Goal: Transaction & Acquisition: Purchase product/service

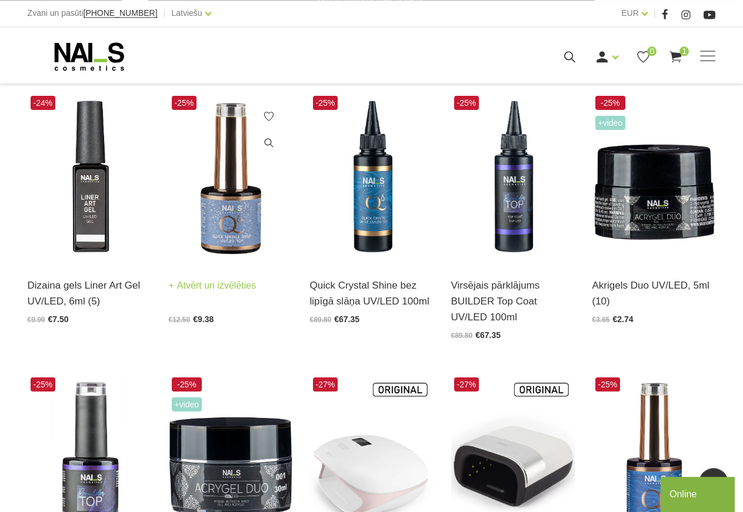
scroll to position [240, 0]
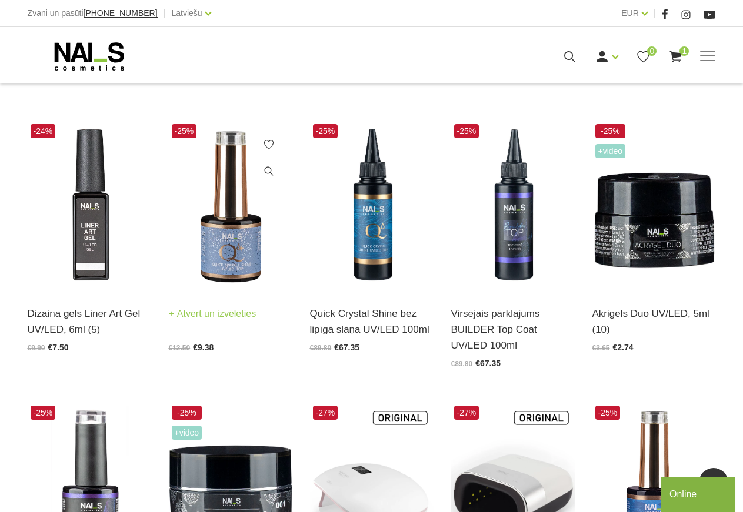
click at [234, 314] on link "Atvērt un izvēlēties" at bounding box center [213, 314] width 88 height 16
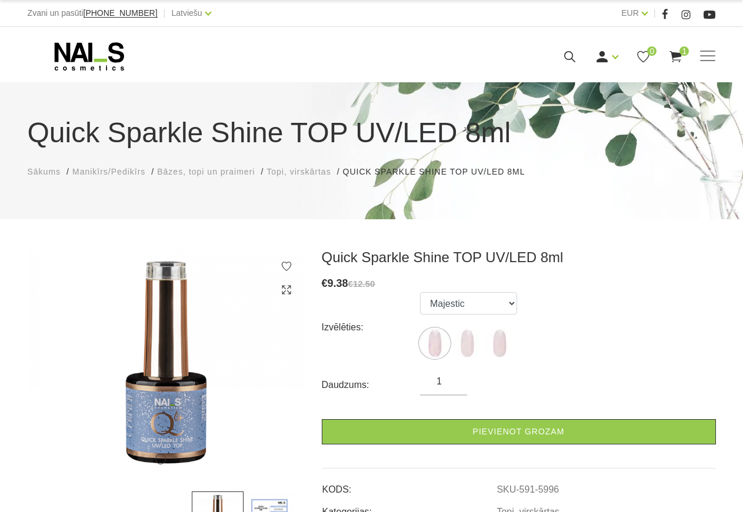
click at [86, 174] on span "Manikīrs/Pedikīrs" at bounding box center [108, 171] width 73 height 9
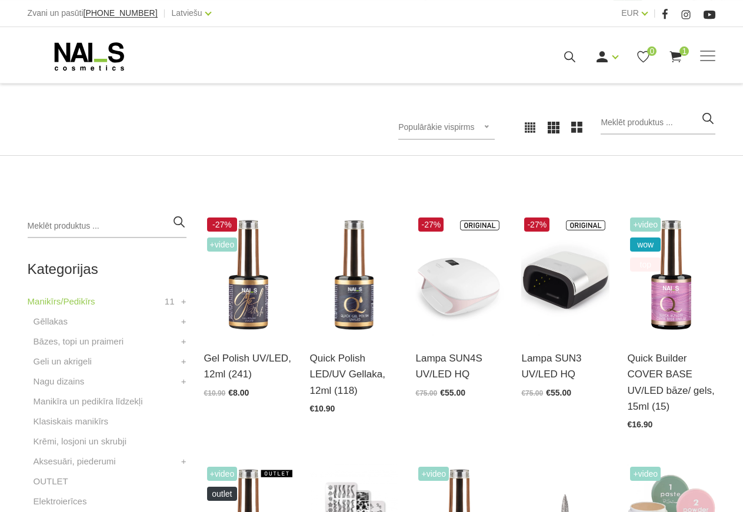
scroll to position [300, 0]
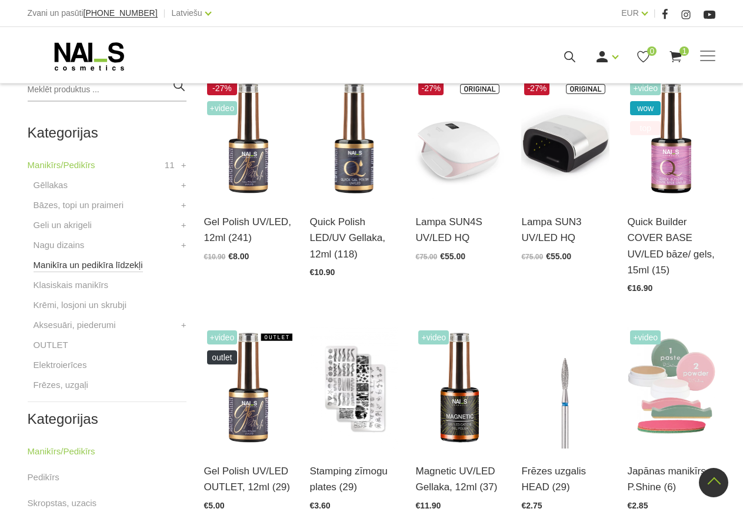
click at [84, 269] on link "Manikīra un pedikīra līdzekļi" at bounding box center [88, 265] width 109 height 14
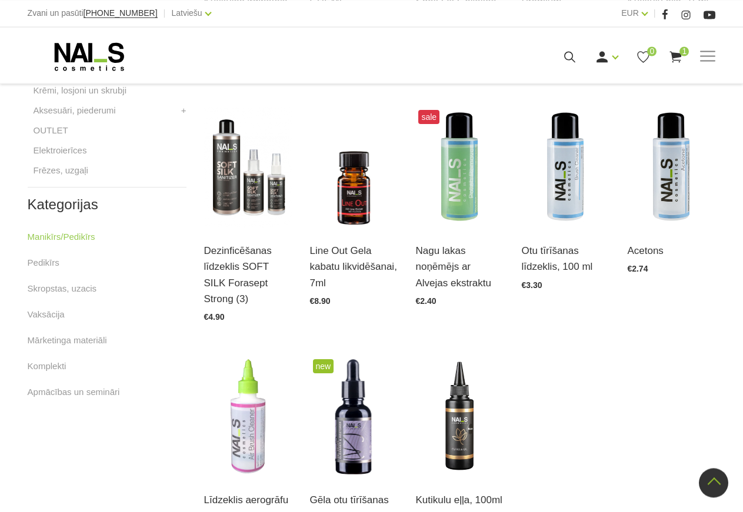
scroll to position [480, 0]
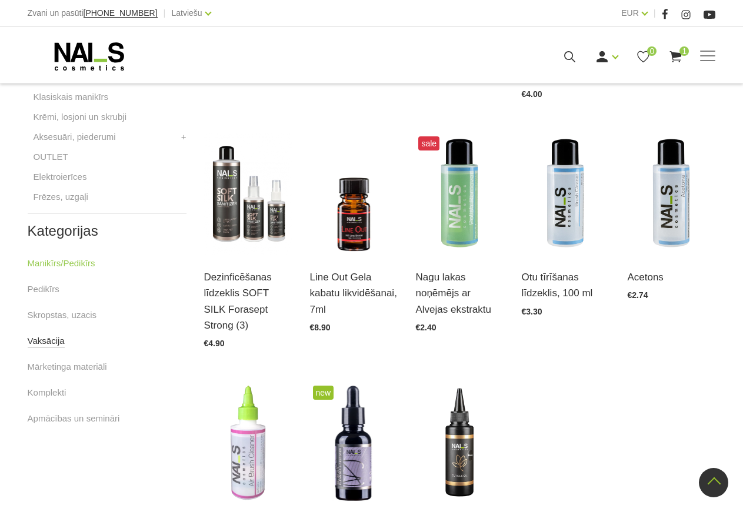
click at [50, 342] on link "Vaksācija" at bounding box center [46, 341] width 37 height 14
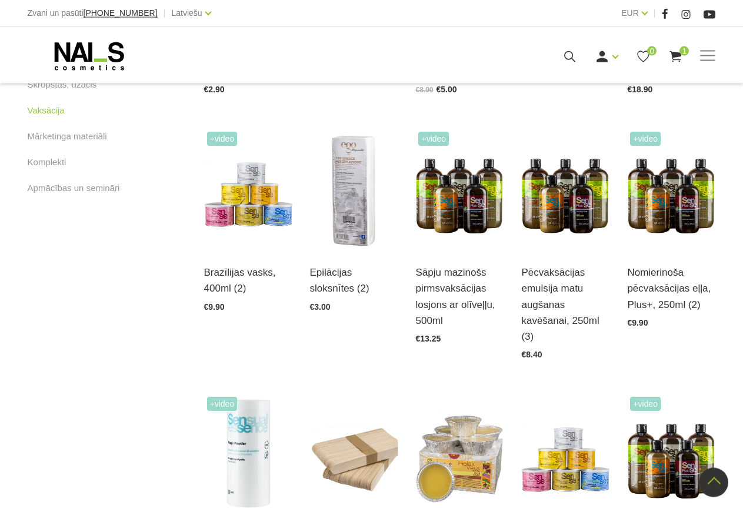
scroll to position [480, 0]
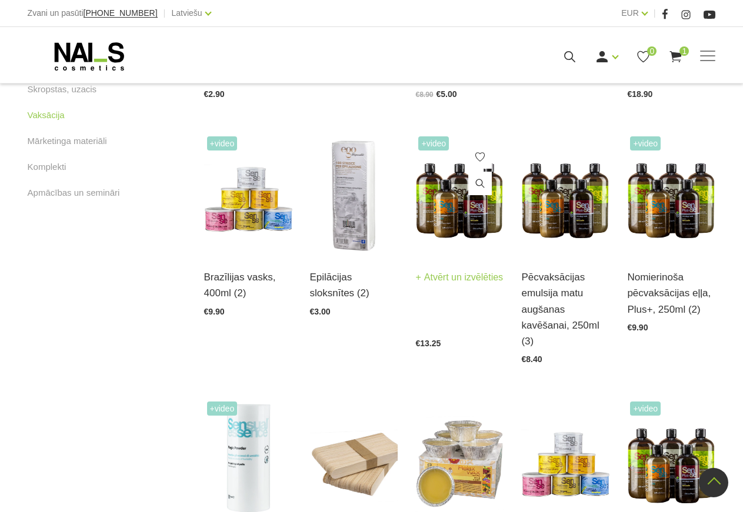
click at [465, 214] on img at bounding box center [459, 194] width 88 height 121
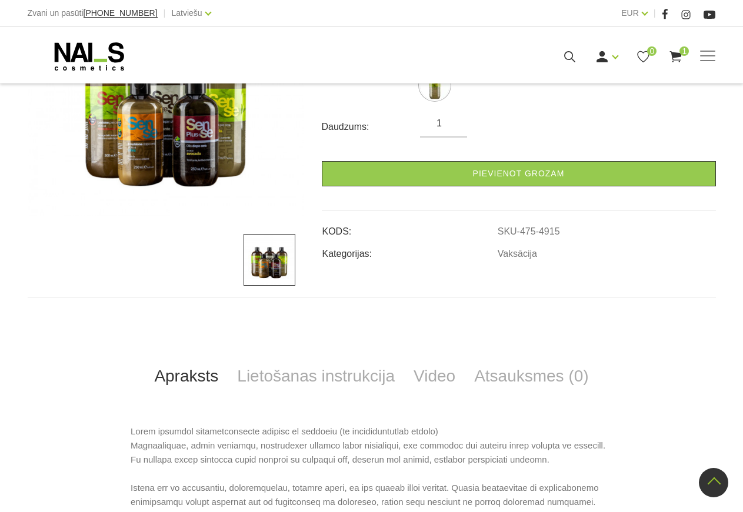
scroll to position [120, 0]
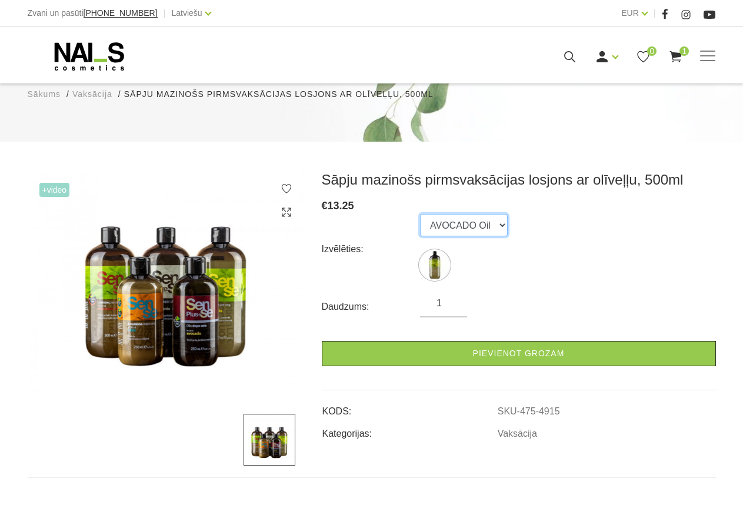
click at [420, 214] on select "AVOCADO Oil" at bounding box center [464, 225] width 88 height 22
click at [496, 224] on select "AVOCADO Oil" at bounding box center [464, 225] width 88 height 22
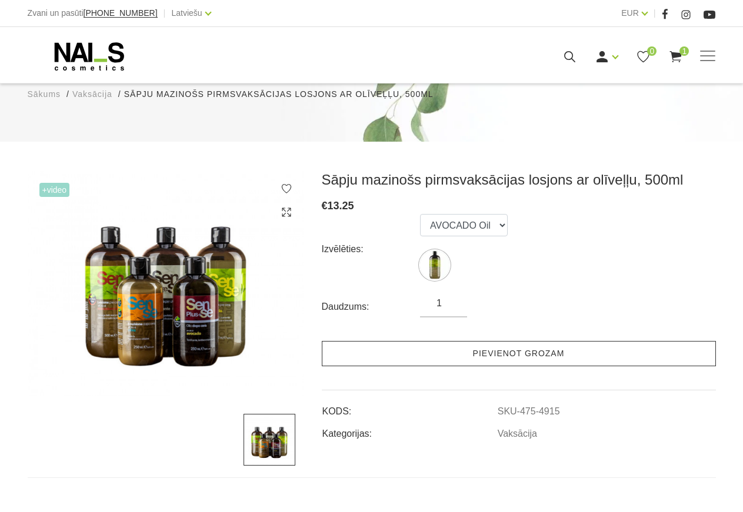
click at [489, 353] on link "Pievienot grozam" at bounding box center [519, 353] width 394 height 25
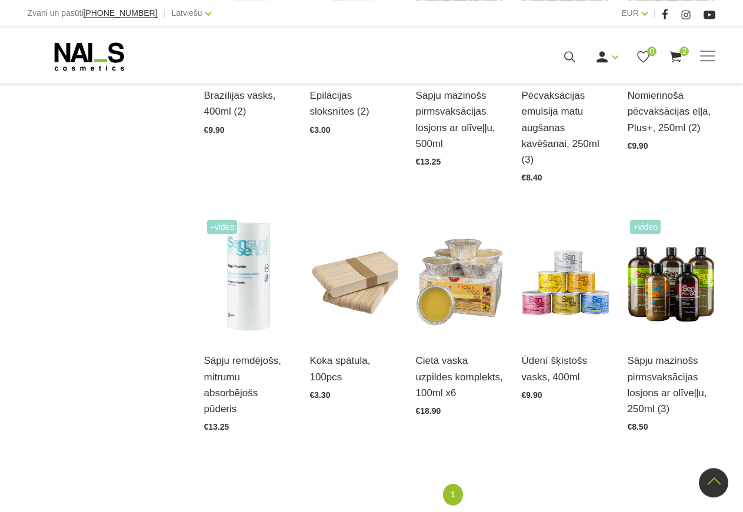
scroll to position [681, 0]
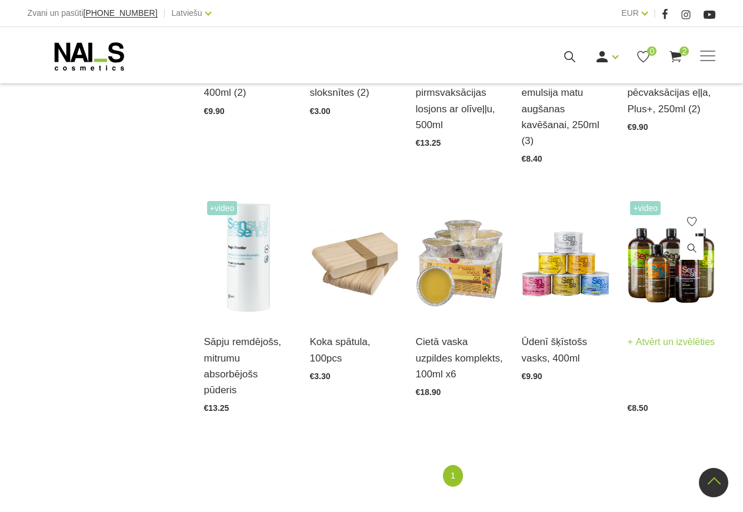
click at [665, 254] on img at bounding box center [671, 258] width 88 height 121
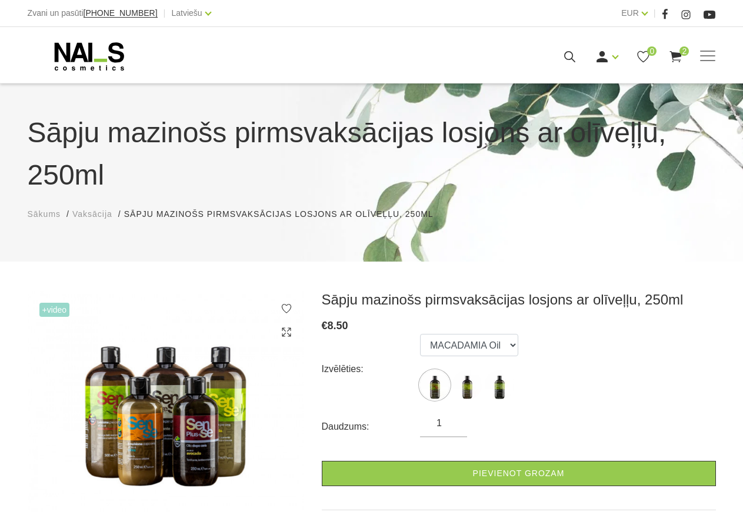
scroll to position [120, 0]
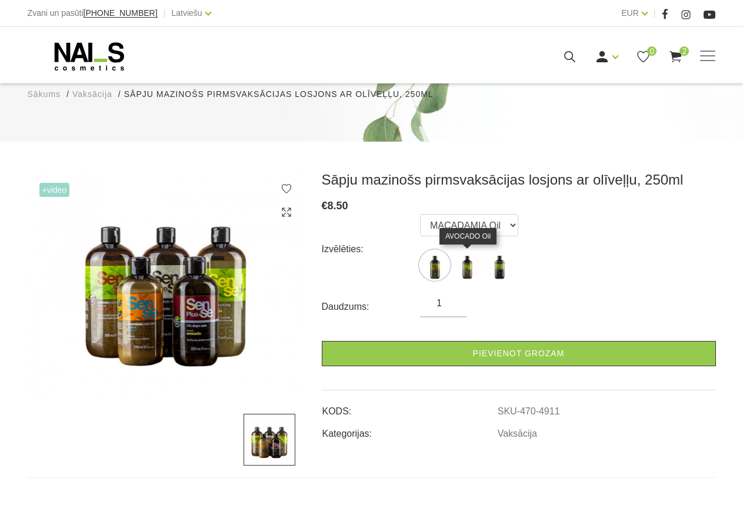
click at [471, 273] on img at bounding box center [466, 265] width 29 height 29
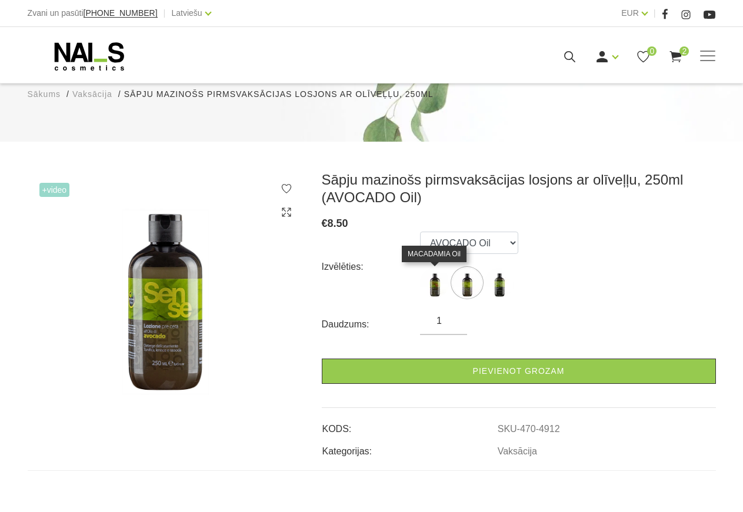
click at [441, 284] on img at bounding box center [434, 282] width 29 height 29
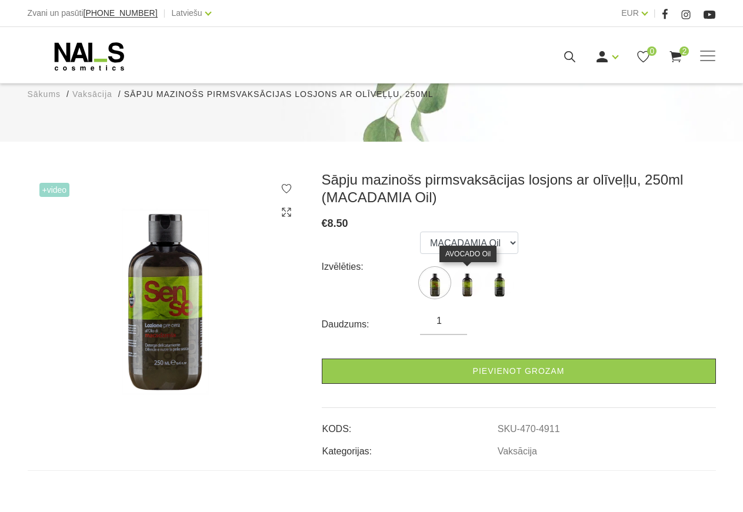
click at [470, 288] on img at bounding box center [466, 282] width 29 height 29
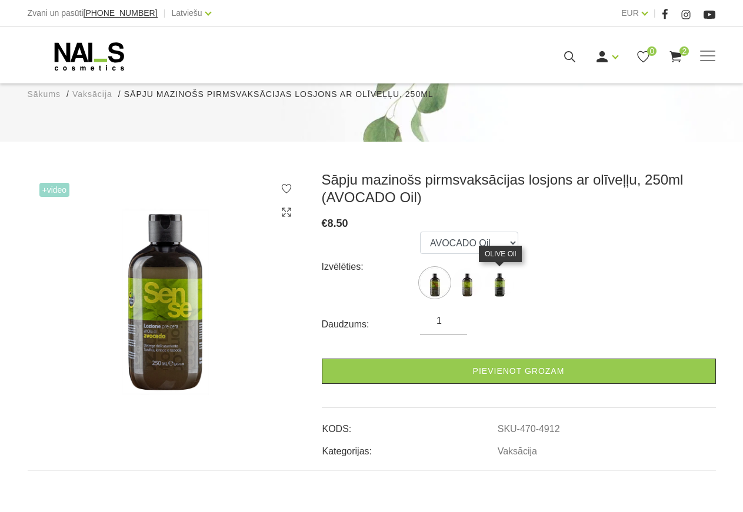
click at [491, 285] on img at bounding box center [499, 282] width 29 height 29
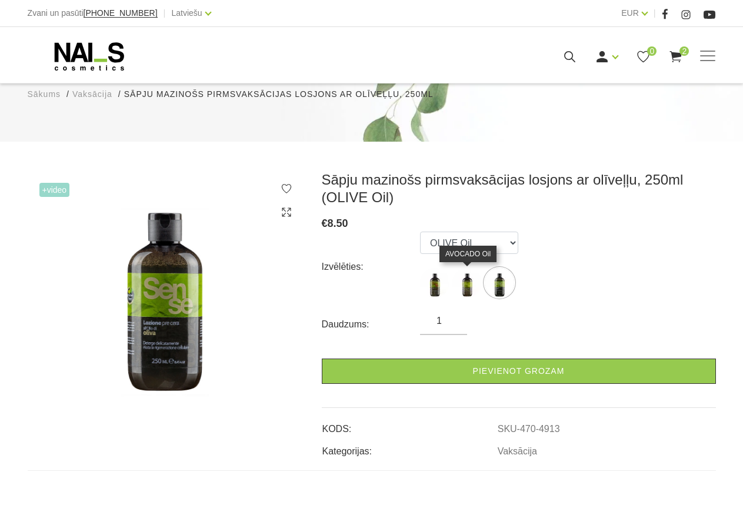
click at [464, 289] on img at bounding box center [466, 282] width 29 height 29
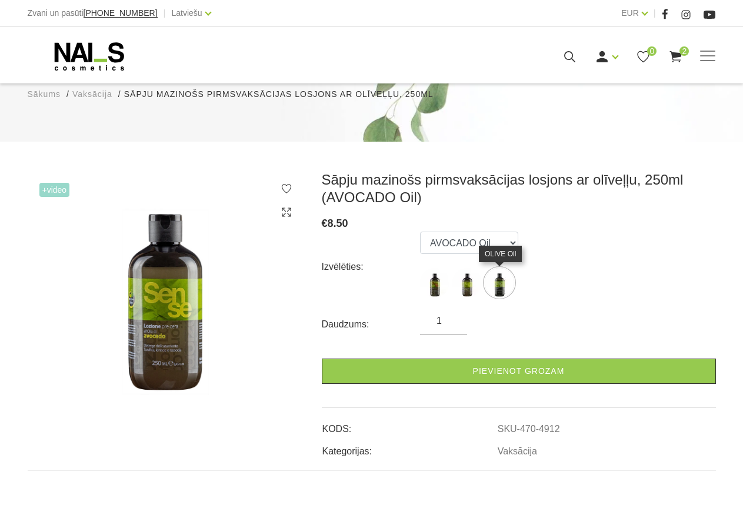
click at [495, 283] on img at bounding box center [499, 282] width 29 height 29
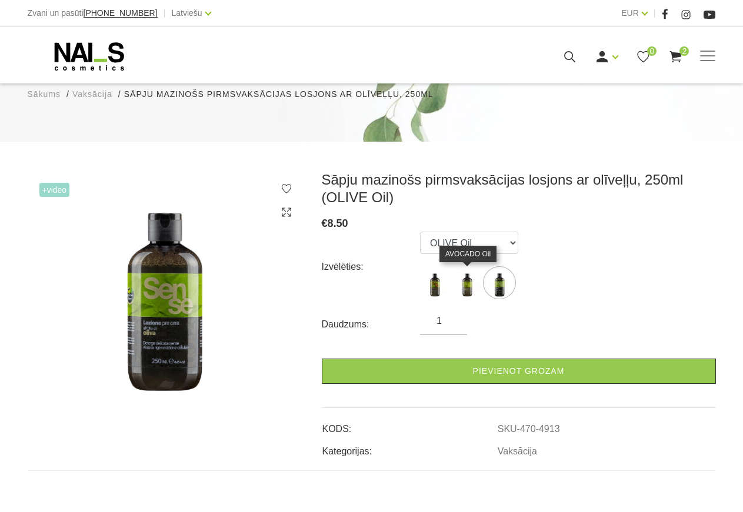
click at [469, 292] on img at bounding box center [466, 282] width 29 height 29
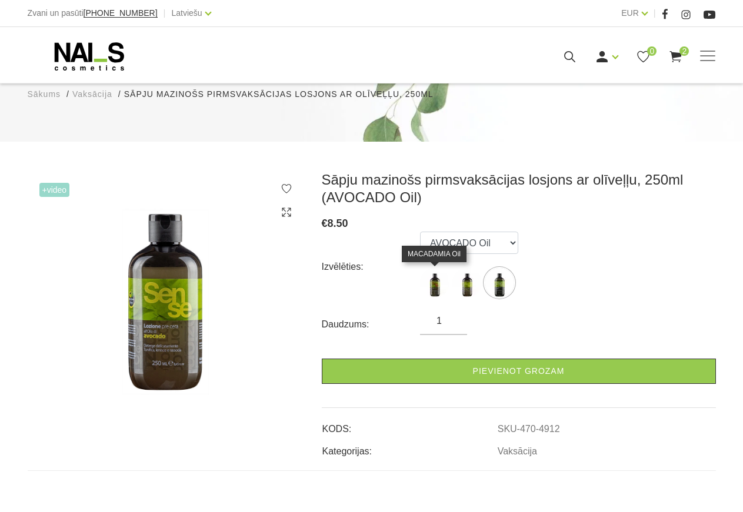
click at [437, 292] on img at bounding box center [434, 282] width 29 height 29
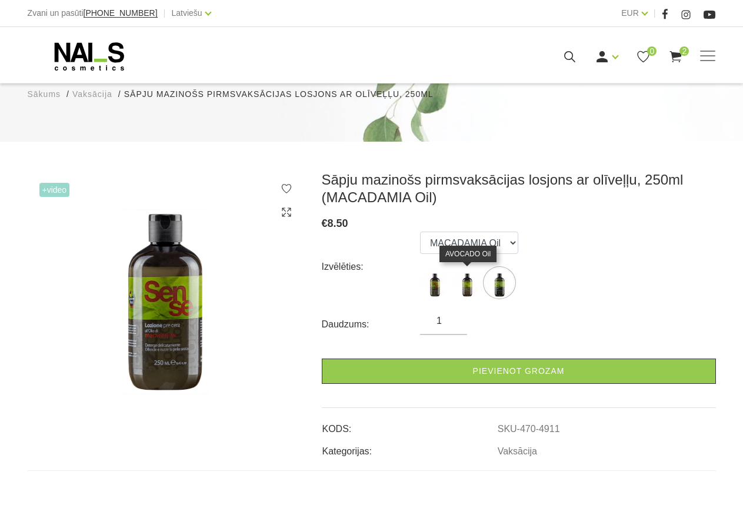
click at [464, 292] on img at bounding box center [466, 282] width 29 height 29
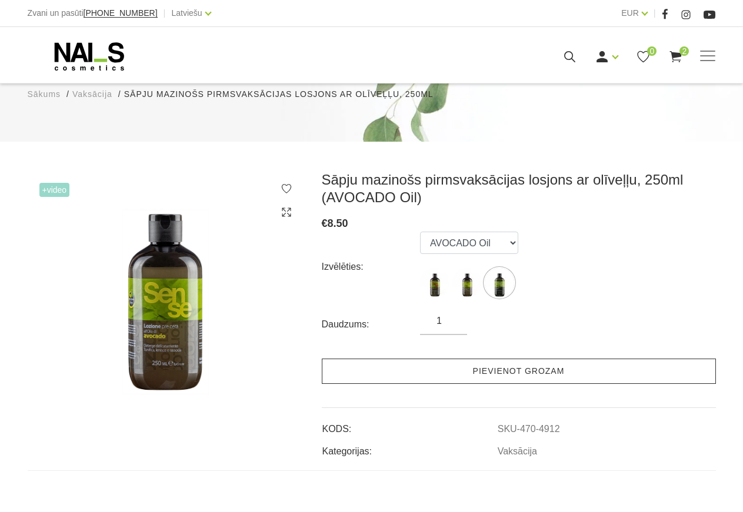
click at [501, 371] on link "Pievienot grozam" at bounding box center [519, 371] width 394 height 25
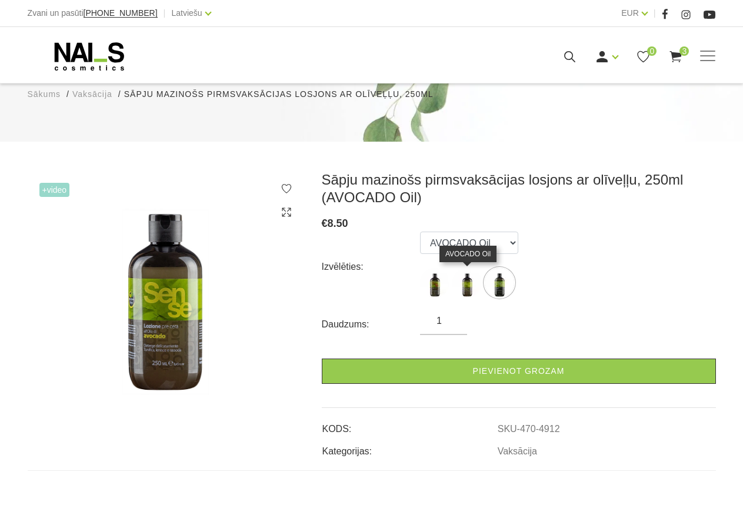
click at [459, 283] on img at bounding box center [466, 282] width 29 height 29
click at [498, 289] on img at bounding box center [499, 282] width 29 height 29
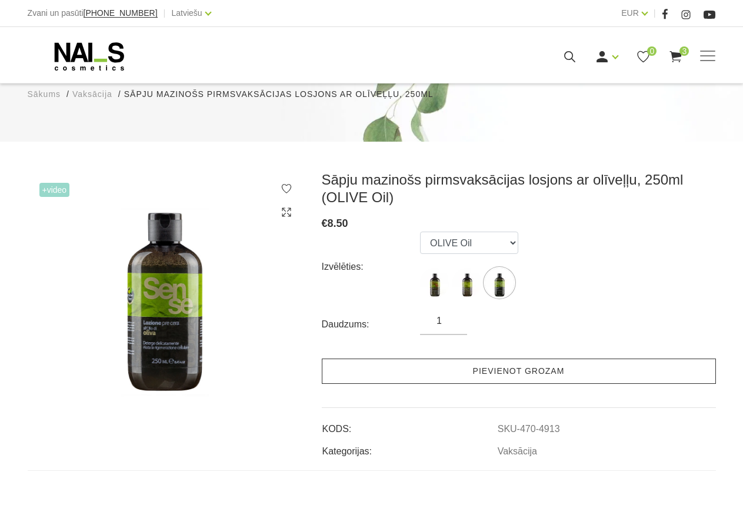
click at [505, 370] on link "Pievienot grozam" at bounding box center [519, 371] width 394 height 25
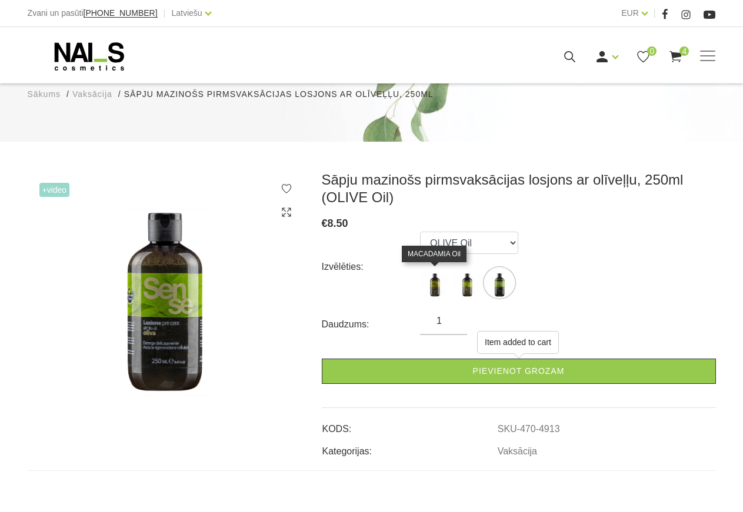
click at [425, 287] on img at bounding box center [434, 282] width 29 height 29
select select "4911"
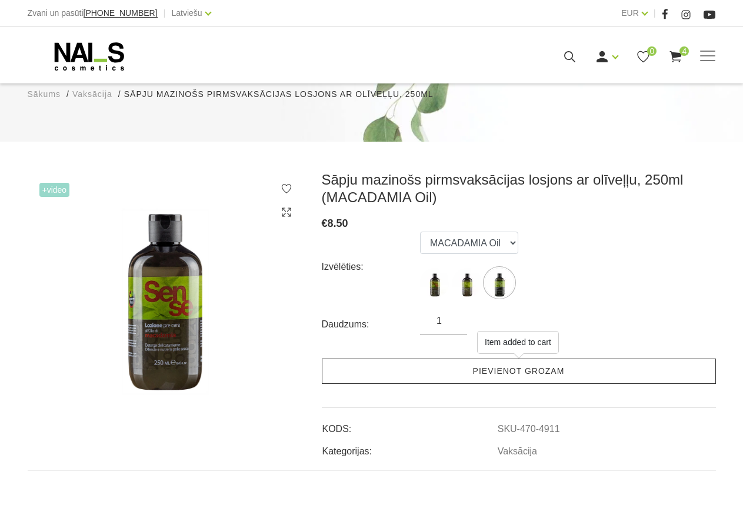
click at [515, 374] on link "Pievienot grozam" at bounding box center [519, 371] width 394 height 25
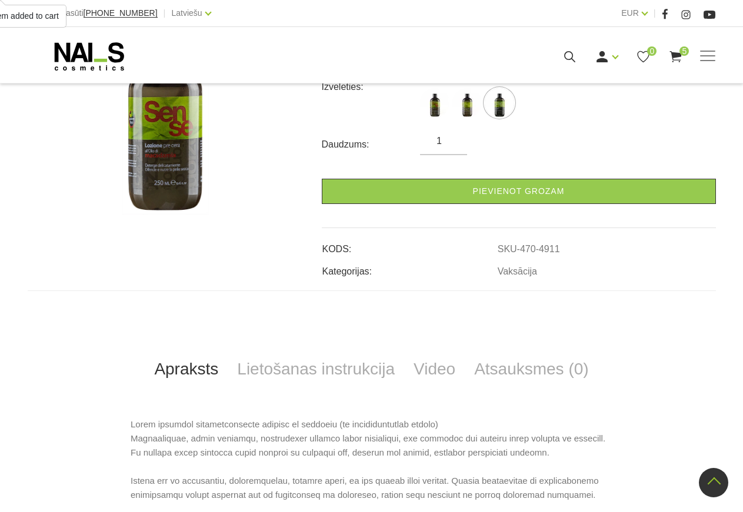
scroll to position [60, 0]
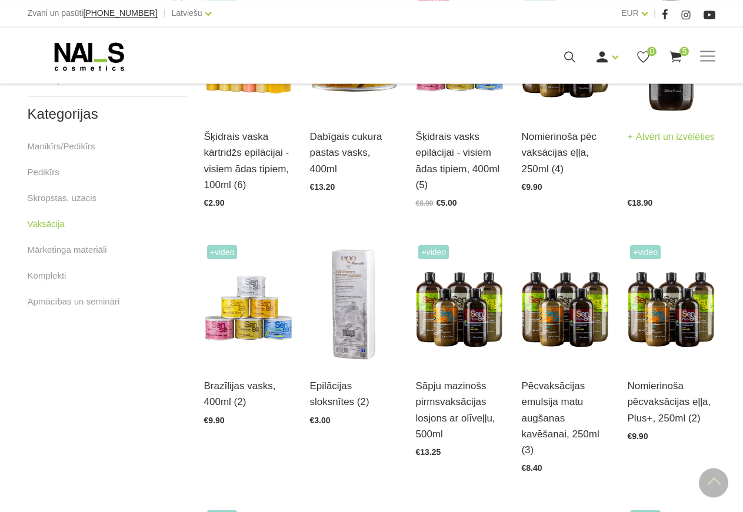
scroll to position [381, 0]
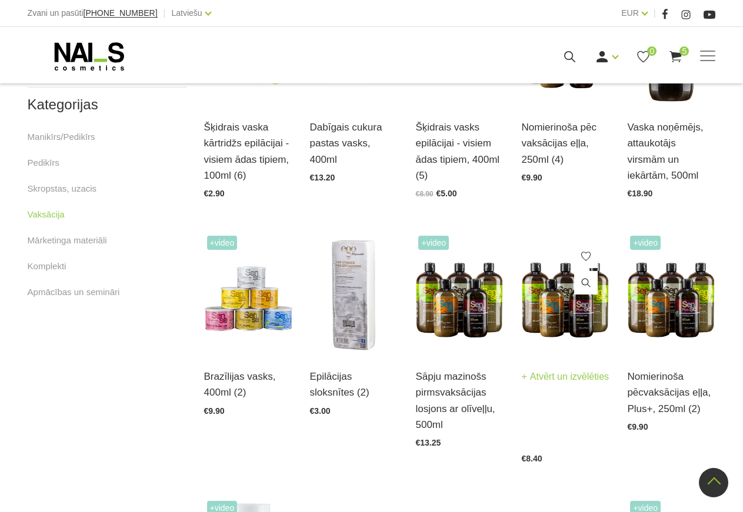
click at [542, 306] on img at bounding box center [565, 293] width 88 height 121
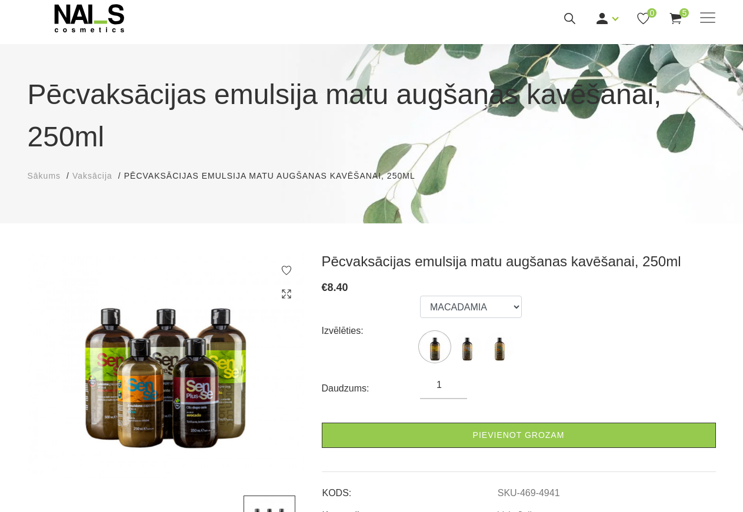
scroll to position [60, 0]
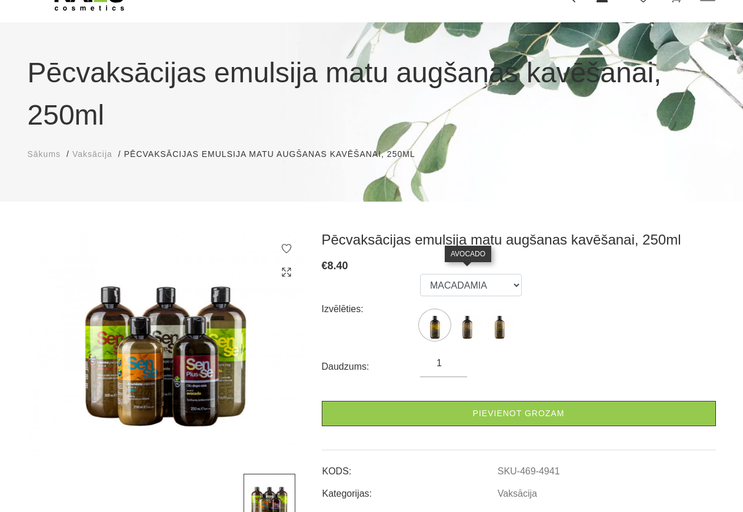
click at [464, 311] on img at bounding box center [466, 325] width 29 height 29
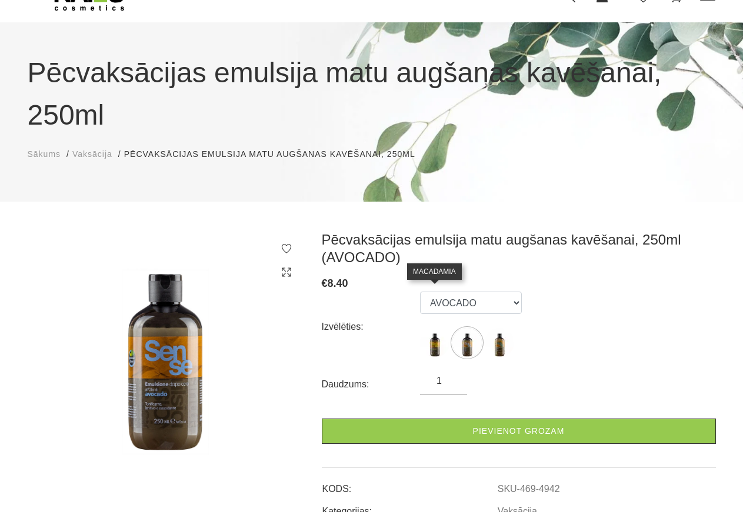
click at [434, 328] on img at bounding box center [434, 342] width 29 height 29
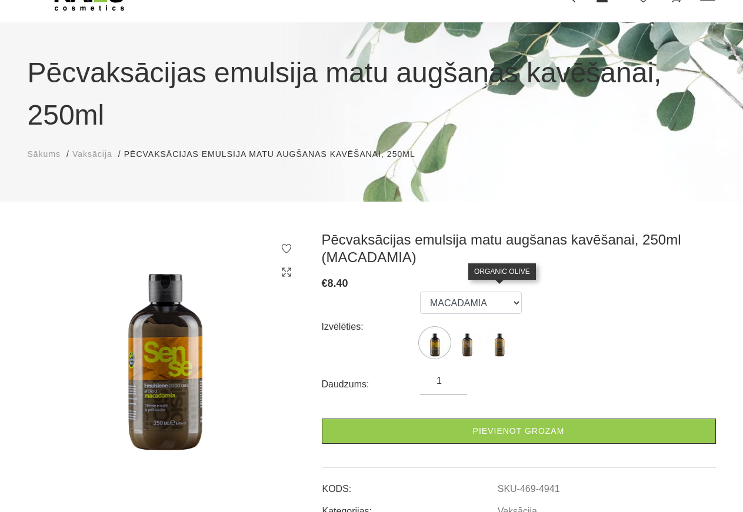
click at [503, 328] on img at bounding box center [499, 342] width 29 height 29
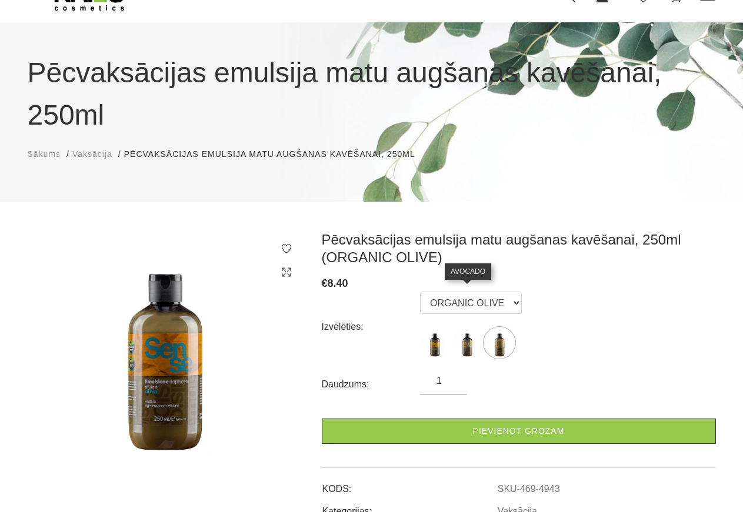
click at [462, 328] on img at bounding box center [466, 342] width 29 height 29
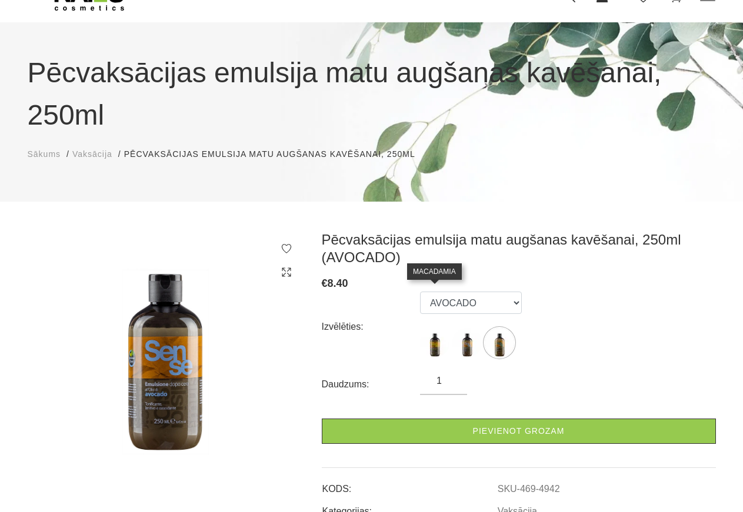
click at [434, 328] on img at bounding box center [434, 342] width 29 height 29
select select "4941"
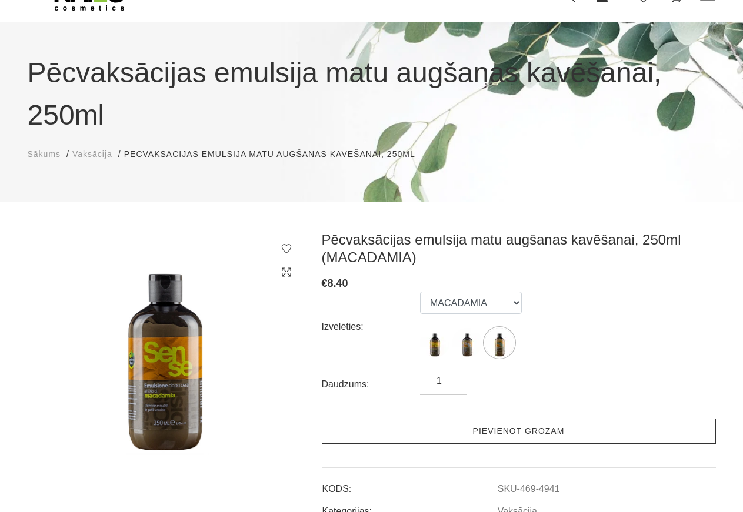
click at [525, 419] on link "Pievienot grozam" at bounding box center [519, 431] width 394 height 25
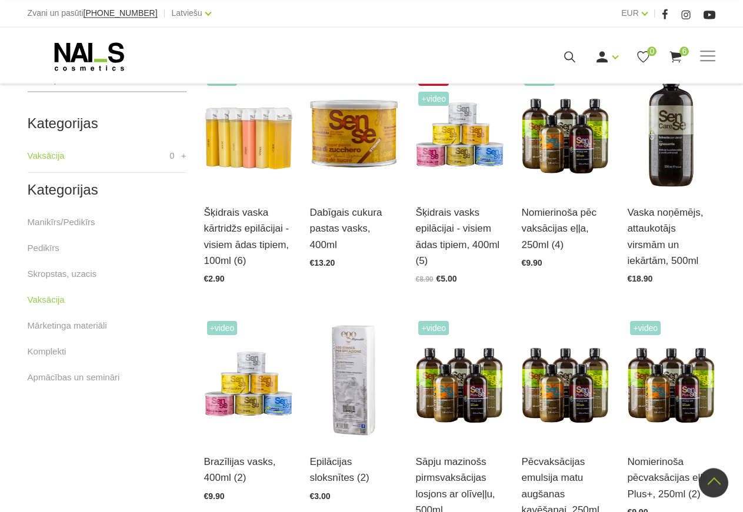
scroll to position [201, 0]
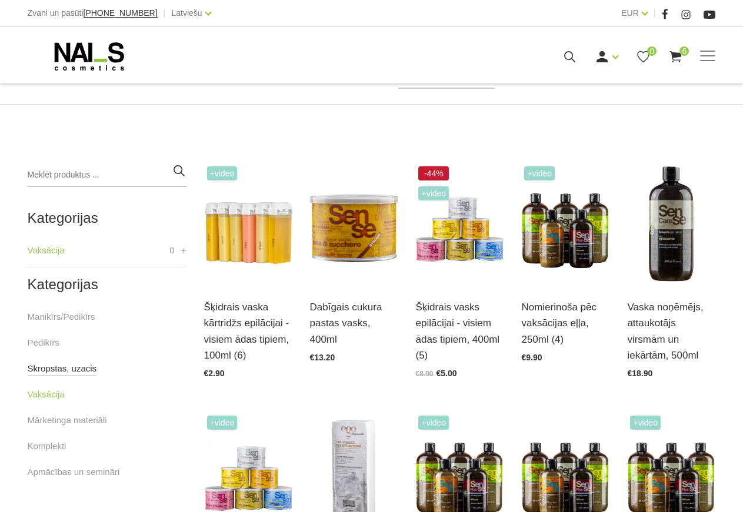
click at [68, 372] on link "Skropstas, uzacis" at bounding box center [62, 369] width 69 height 14
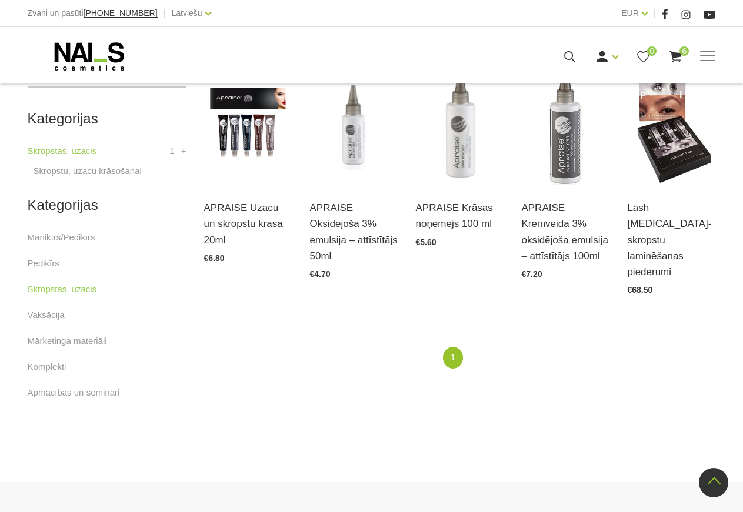
scroll to position [240, 0]
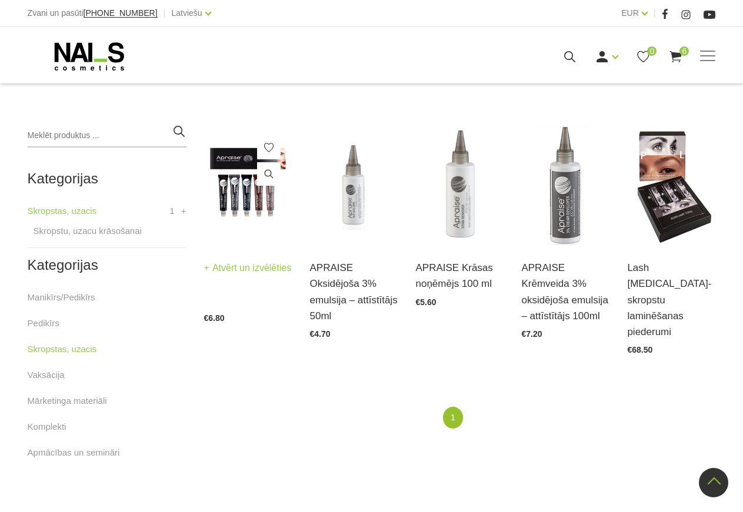
click at [241, 208] on img at bounding box center [248, 184] width 88 height 121
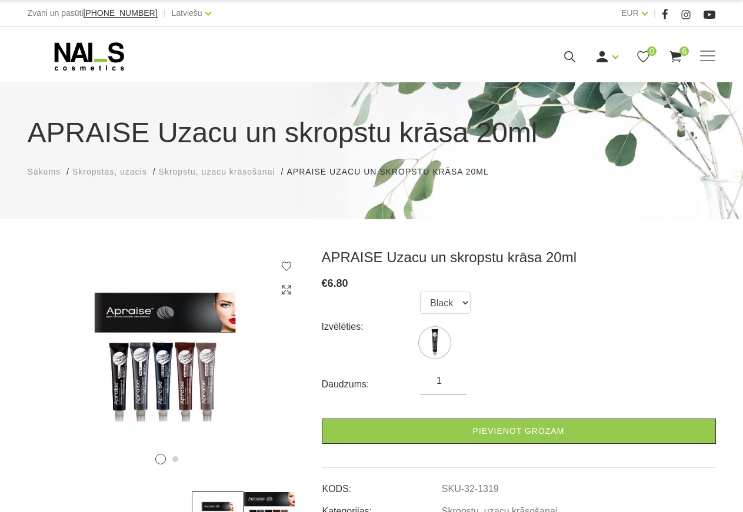
scroll to position [60, 0]
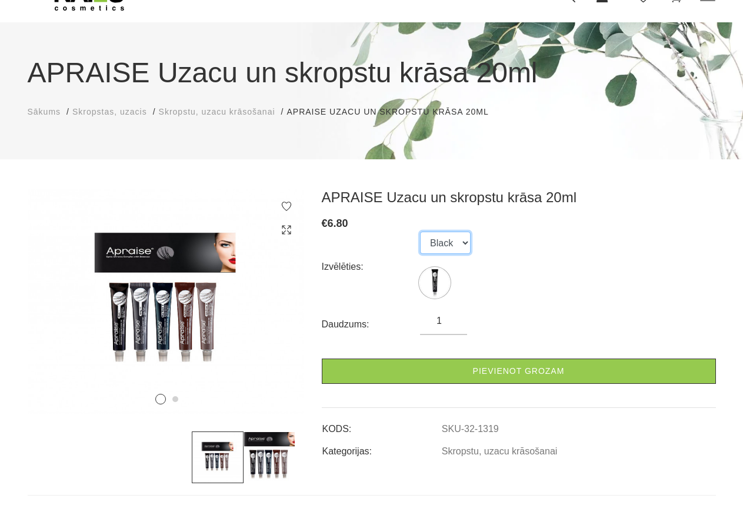
click at [420, 232] on select "Black" at bounding box center [445, 243] width 51 height 22
click at [464, 244] on select "Black" at bounding box center [445, 243] width 51 height 22
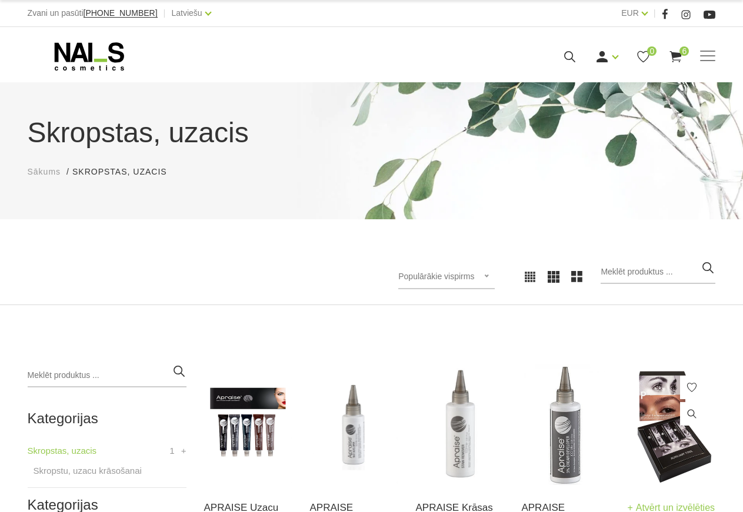
scroll to position [240, 0]
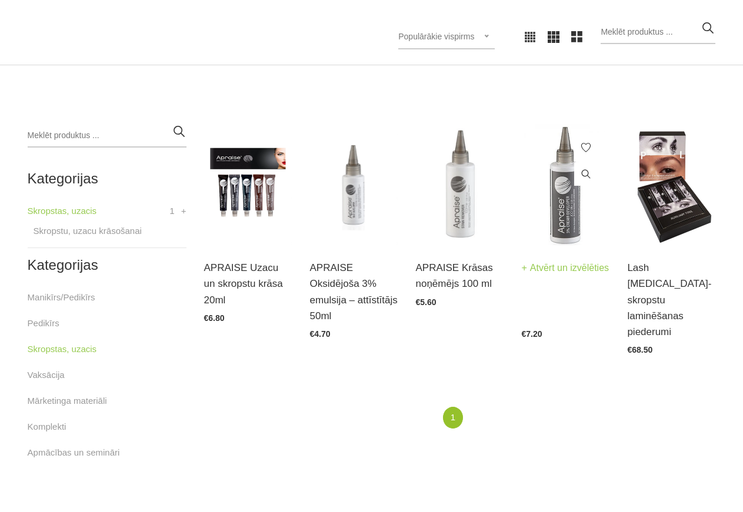
click at [582, 202] on img at bounding box center [565, 184] width 88 height 121
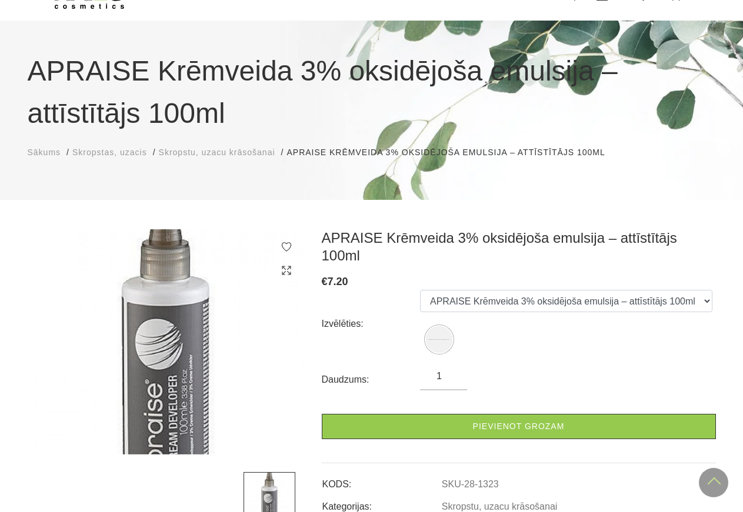
scroll to position [60, 0]
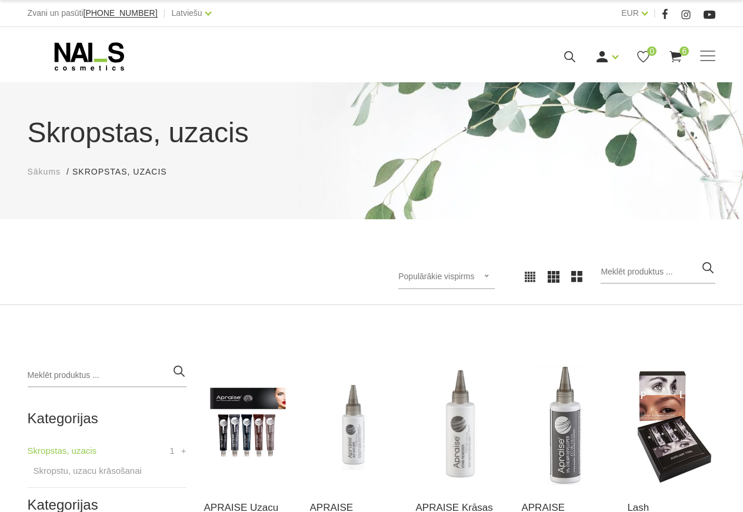
scroll to position [240, 0]
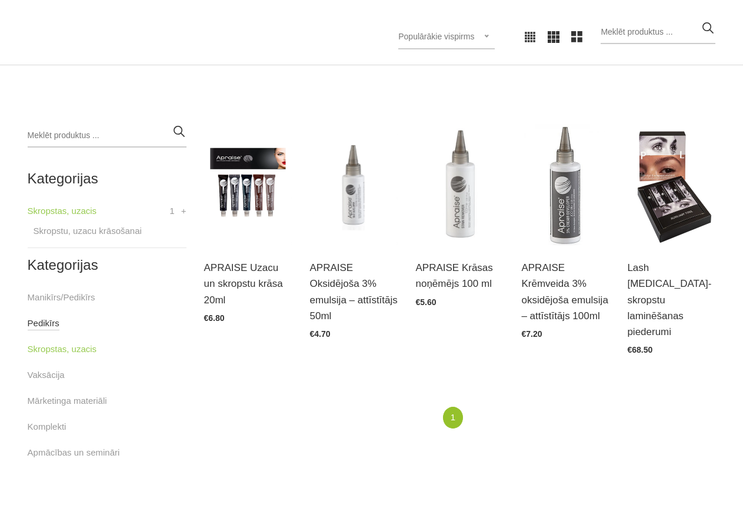
click at [47, 325] on link "Pedikīrs" at bounding box center [44, 323] width 32 height 14
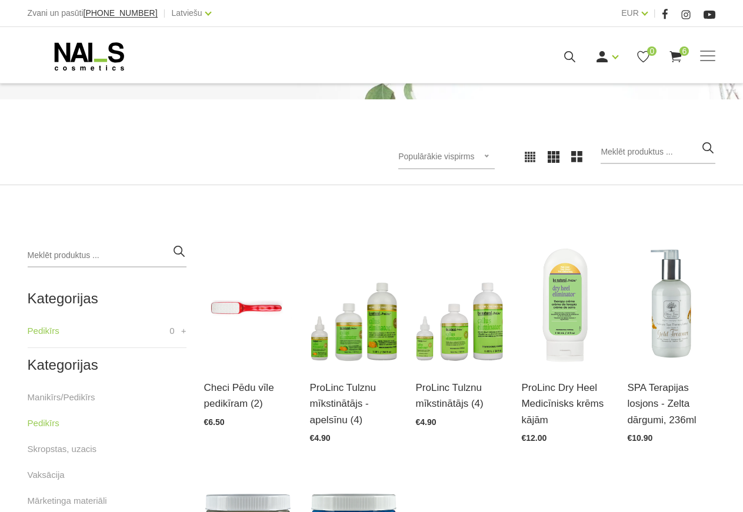
scroll to position [300, 0]
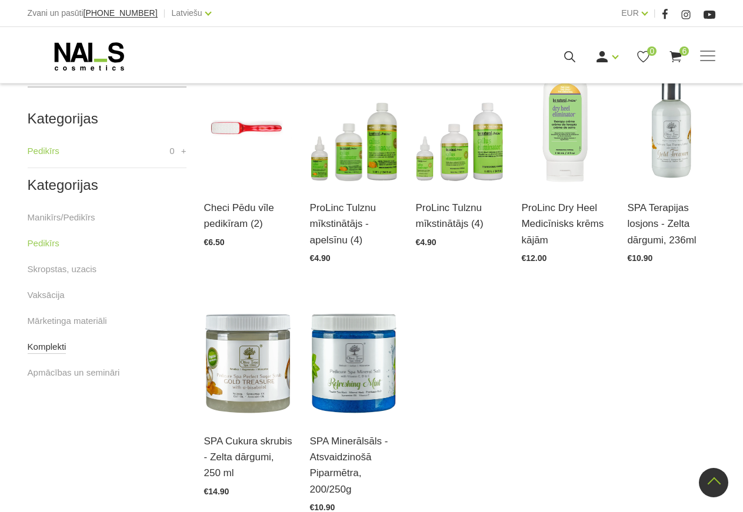
click at [59, 345] on link "Komplekti" at bounding box center [47, 347] width 39 height 14
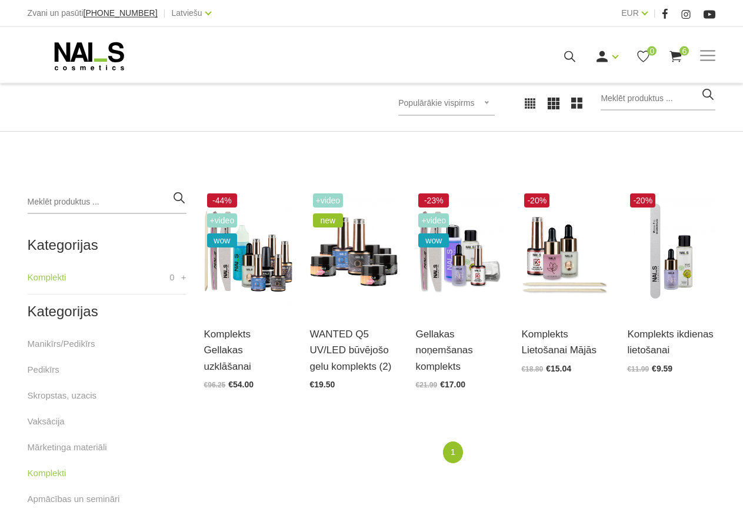
scroll to position [180, 0]
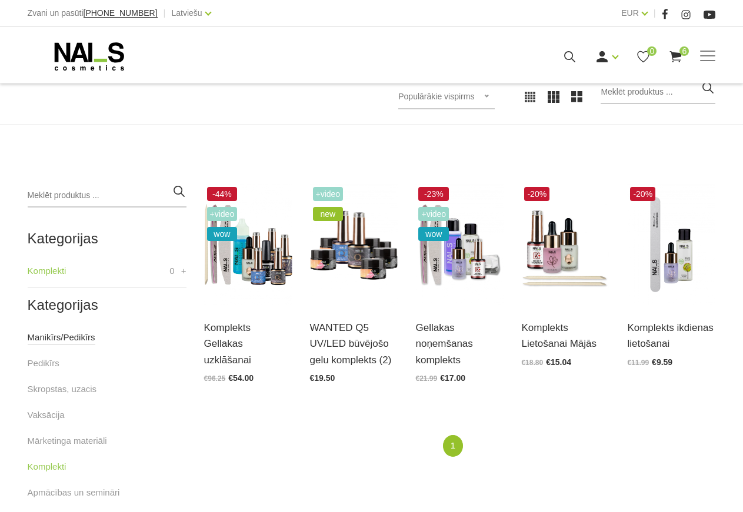
click at [72, 339] on link "Manikīrs/Pedikīrs" at bounding box center [62, 338] width 68 height 14
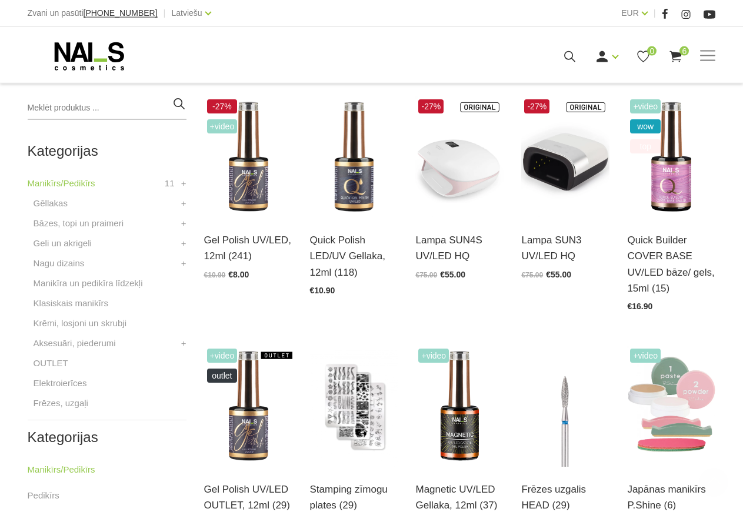
scroll to position [300, 0]
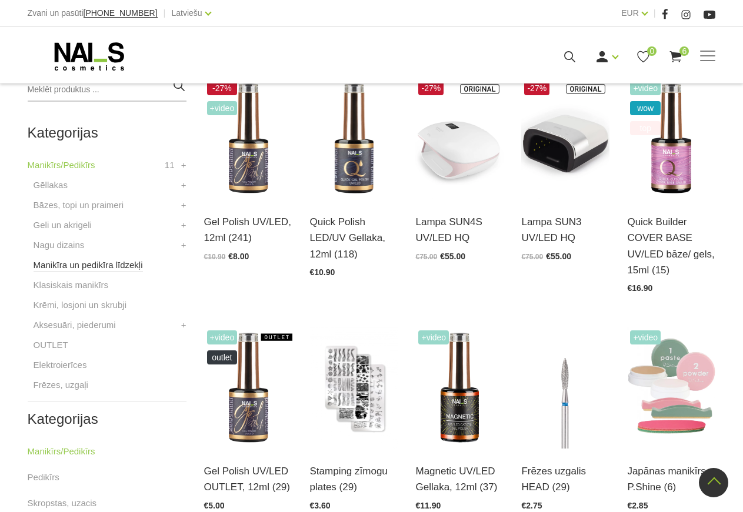
click at [94, 269] on link "Manikīra un pedikīra līdzekļi" at bounding box center [88, 265] width 109 height 14
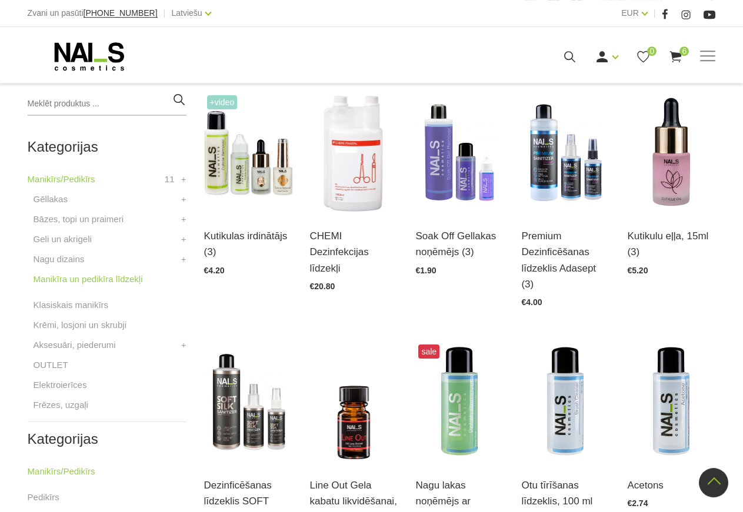
scroll to position [240, 0]
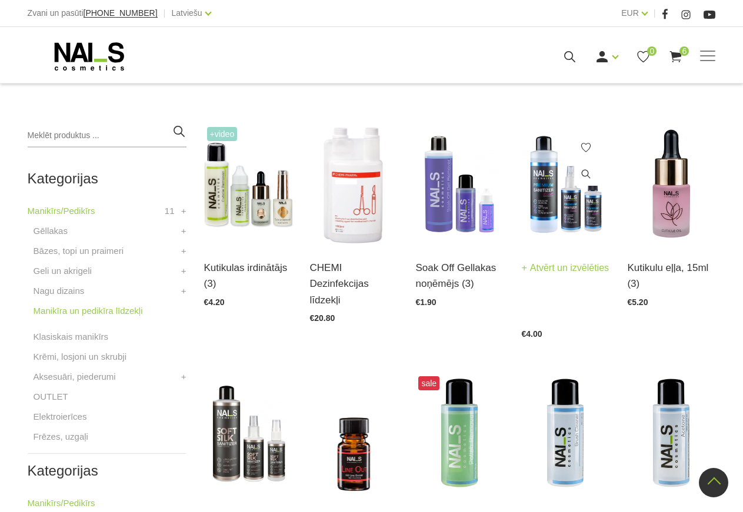
click at [573, 214] on img at bounding box center [565, 184] width 88 height 121
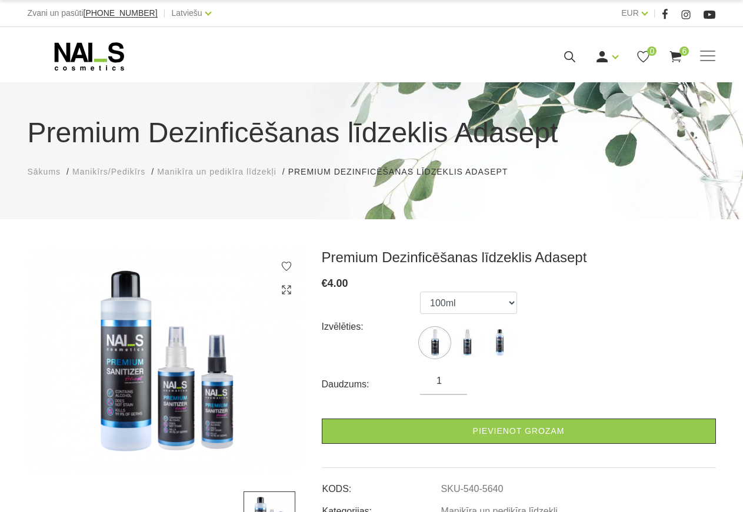
scroll to position [60, 0]
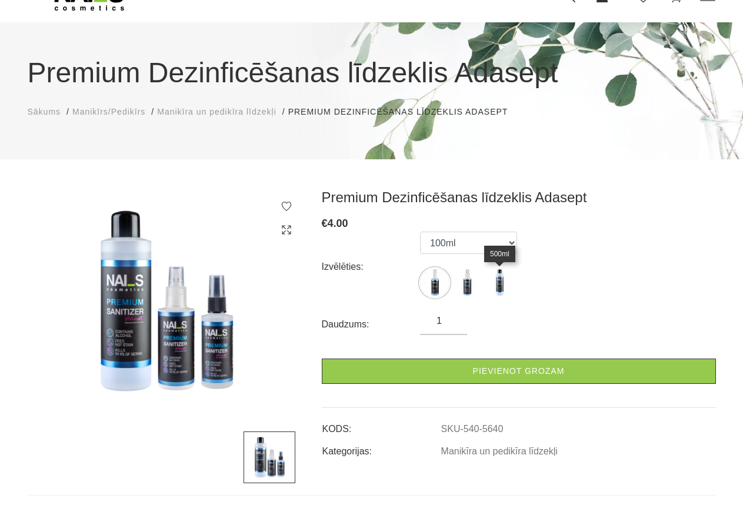
click at [502, 284] on img at bounding box center [499, 282] width 29 height 29
select select "5583"
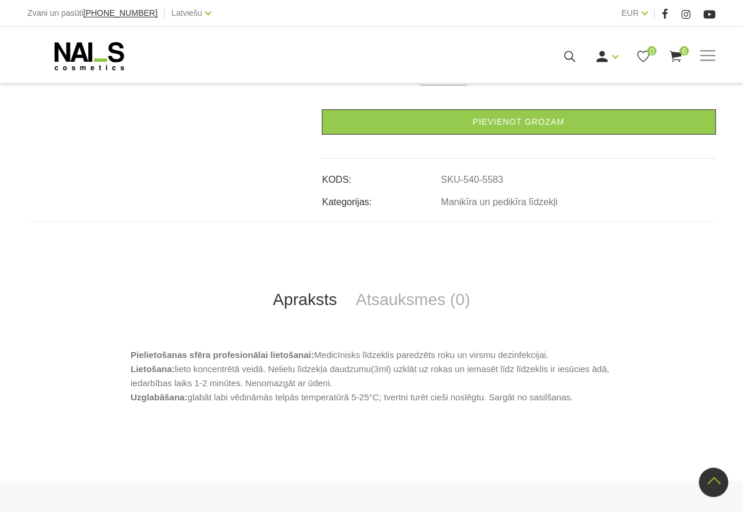
scroll to position [180, 0]
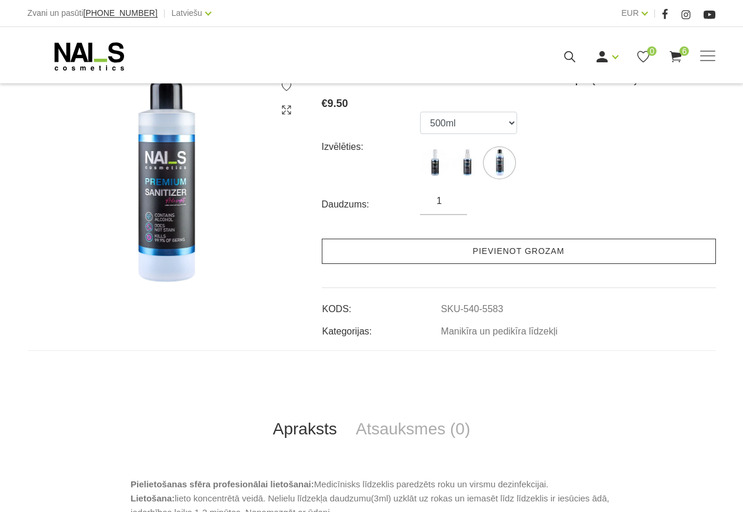
click at [503, 256] on link "Pievienot grozam" at bounding box center [519, 251] width 394 height 25
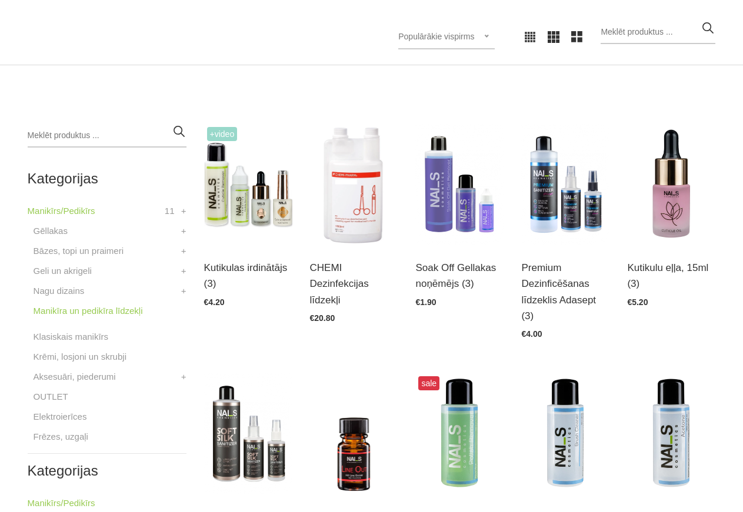
scroll to position [240, 0]
click at [266, 432] on img at bounding box center [248, 434] width 88 height 121
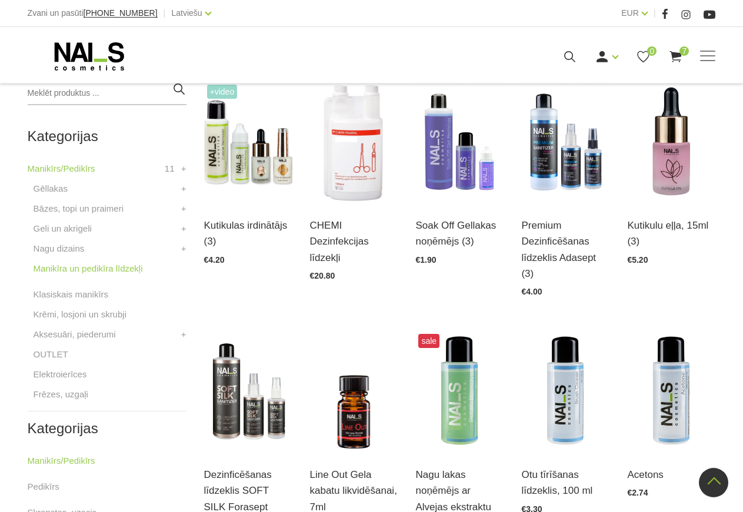
scroll to position [300, 0]
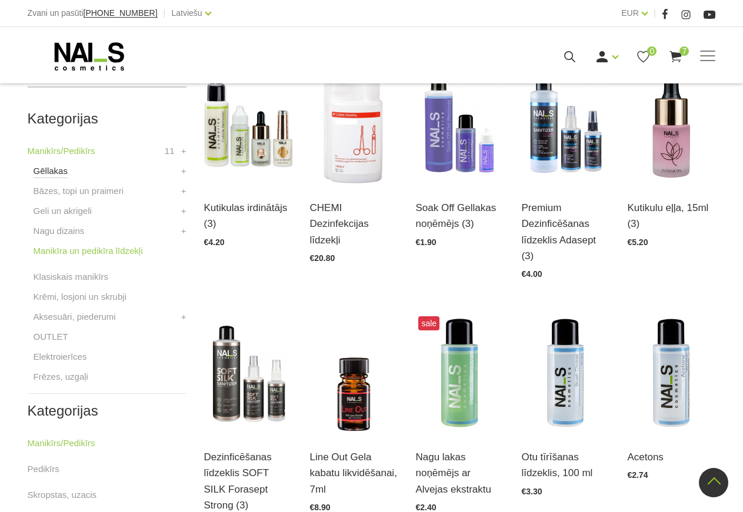
click at [43, 169] on link "Gēllakas" at bounding box center [51, 171] width 34 height 14
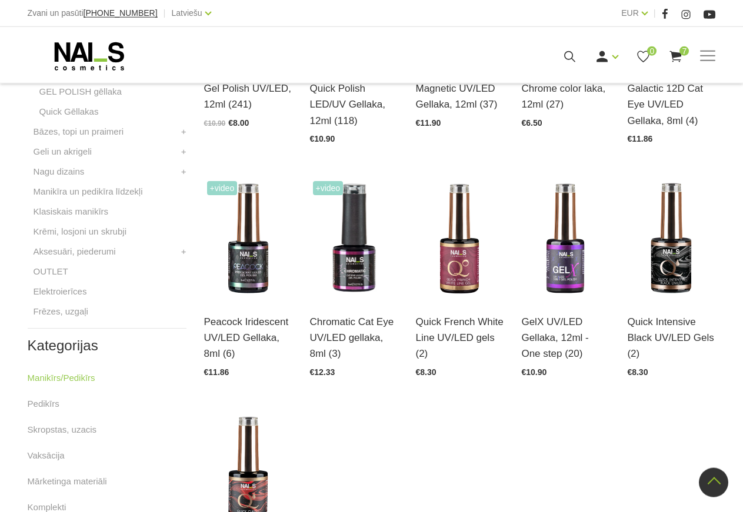
scroll to position [420, 0]
click at [369, 256] on img at bounding box center [354, 238] width 88 height 121
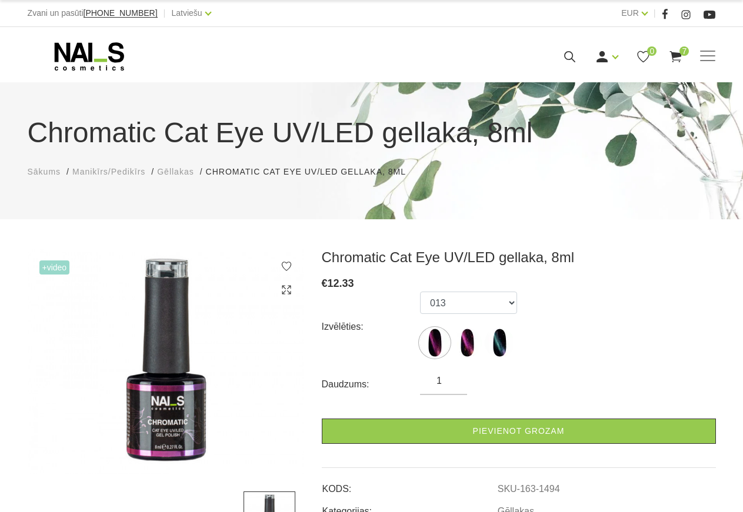
scroll to position [120, 0]
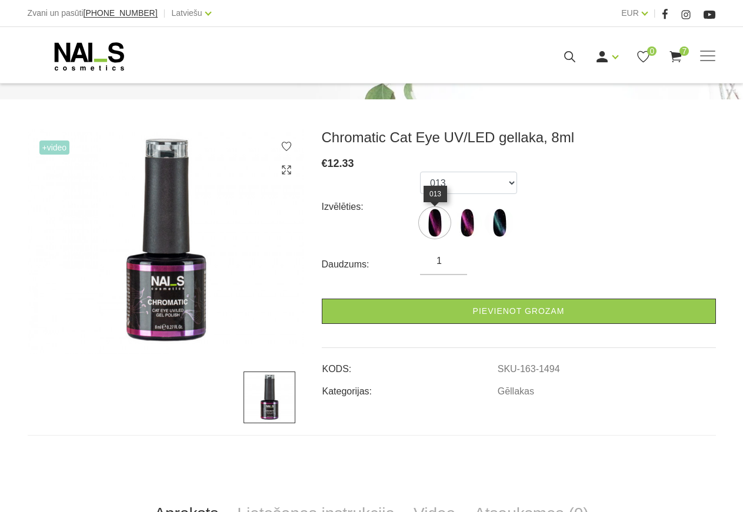
click at [441, 224] on img at bounding box center [434, 222] width 29 height 29
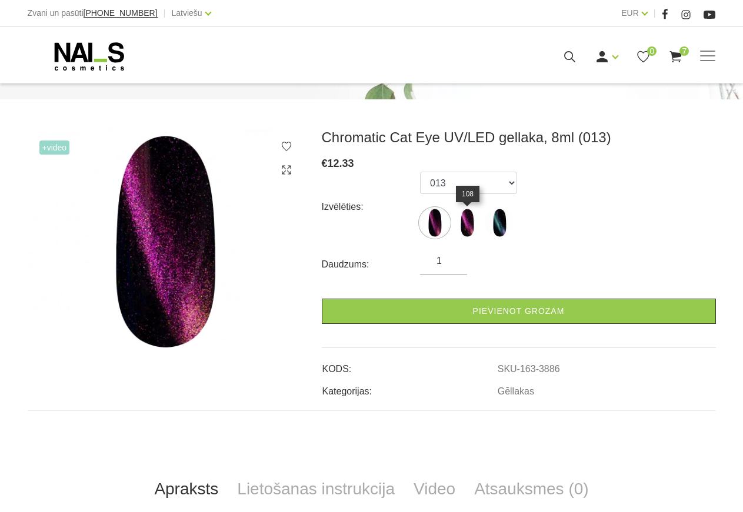
click at [466, 221] on img at bounding box center [466, 222] width 29 height 29
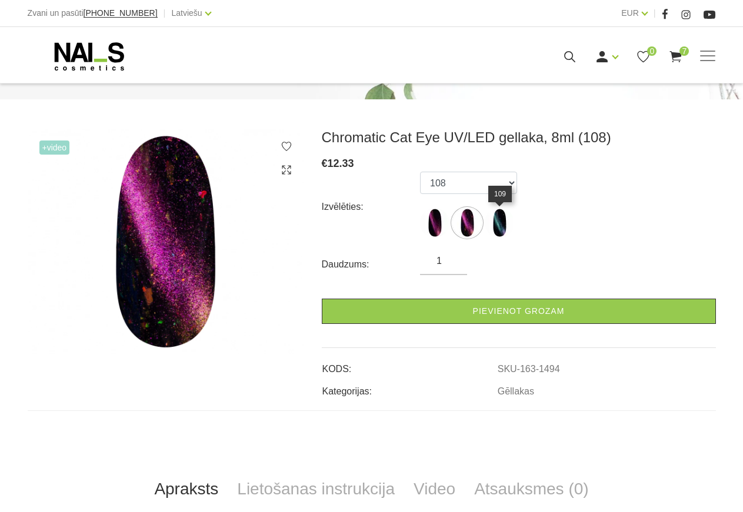
click at [499, 216] on img at bounding box center [499, 222] width 29 height 29
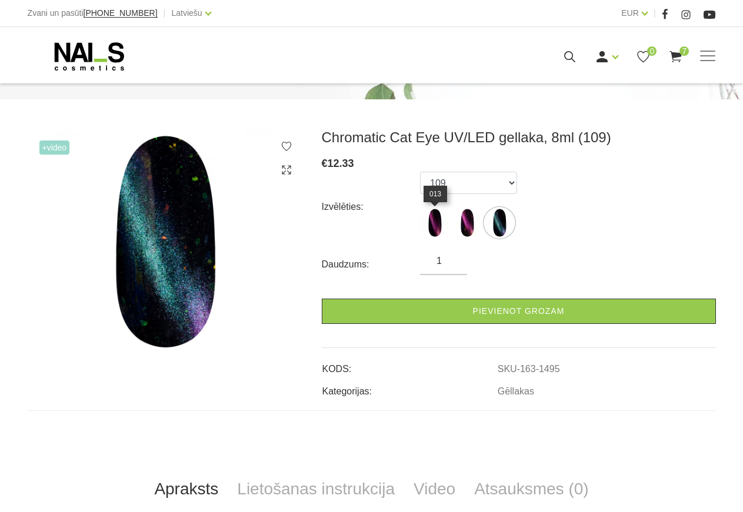
click at [428, 221] on img at bounding box center [434, 222] width 29 height 29
select select "3886"
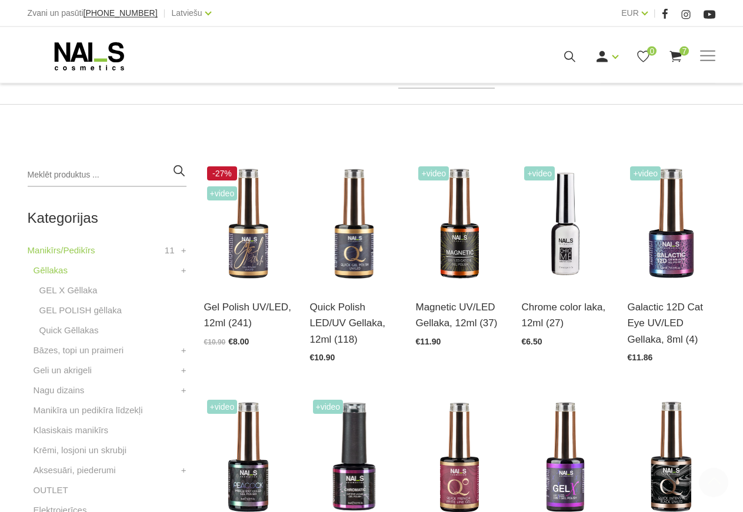
scroll to position [261, 0]
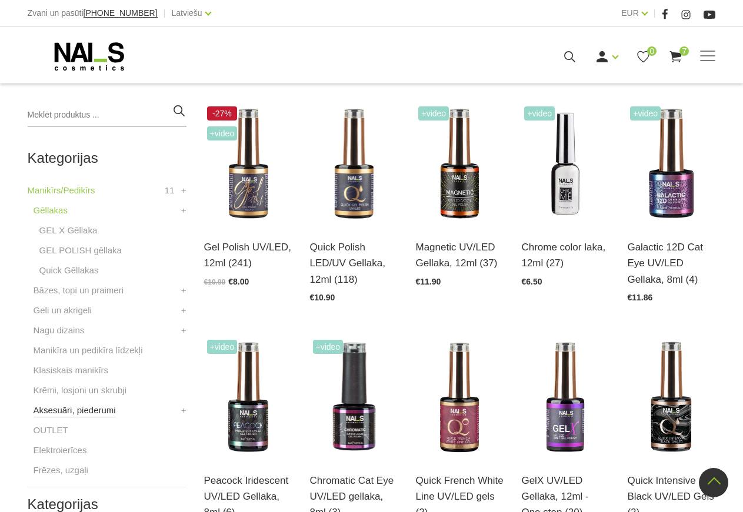
click at [64, 412] on link "Aksesuāri, piederumi" at bounding box center [75, 411] width 82 height 14
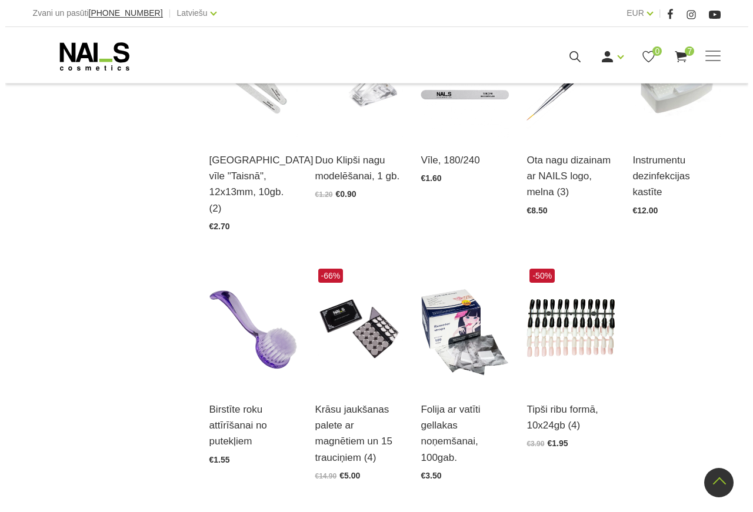
scroll to position [1260, 0]
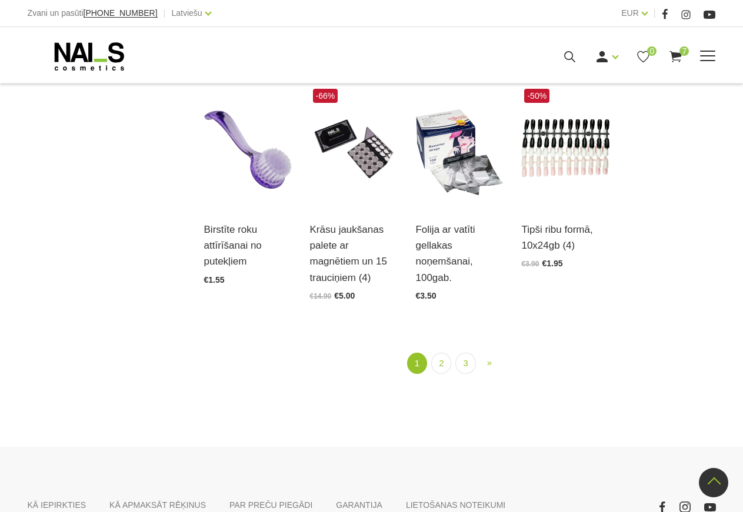
click at [674, 63] on icon at bounding box center [675, 56] width 15 height 15
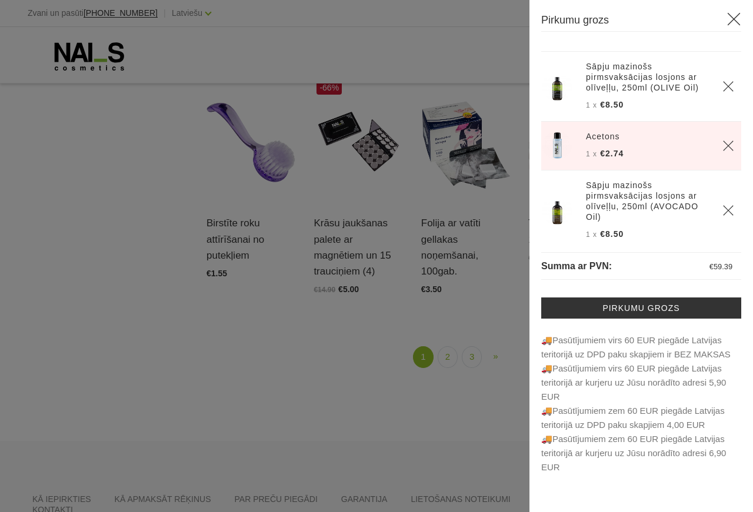
scroll to position [291, 0]
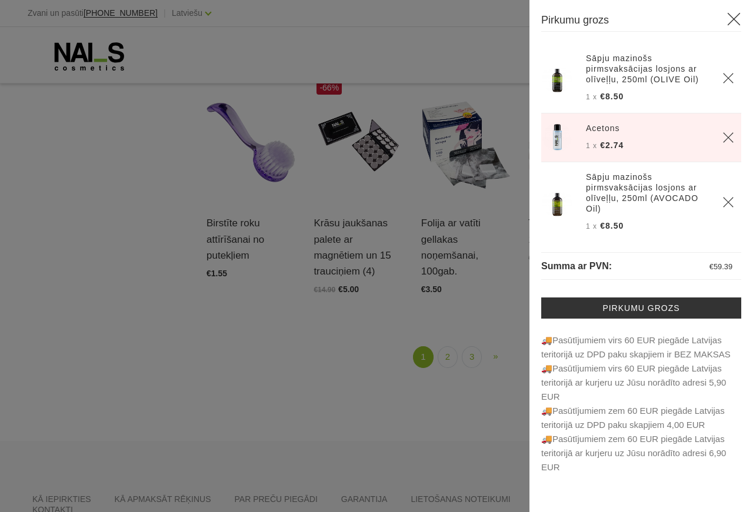
click at [722, 135] on icon "Delete" at bounding box center [728, 138] width 12 height 12
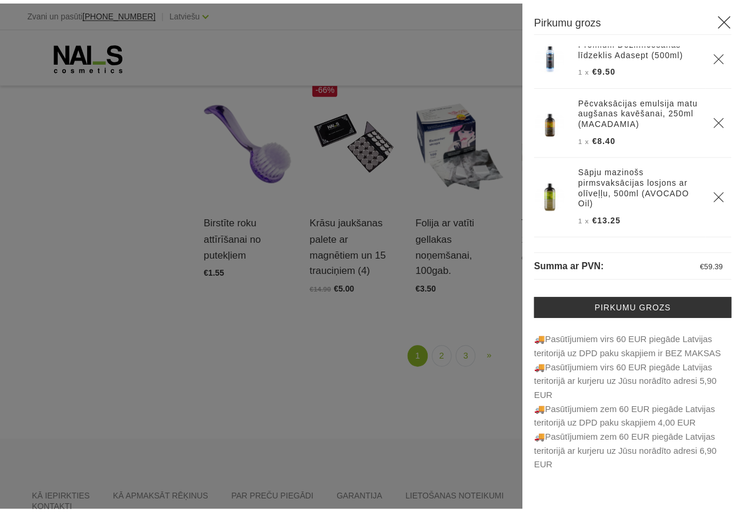
scroll to position [0, 0]
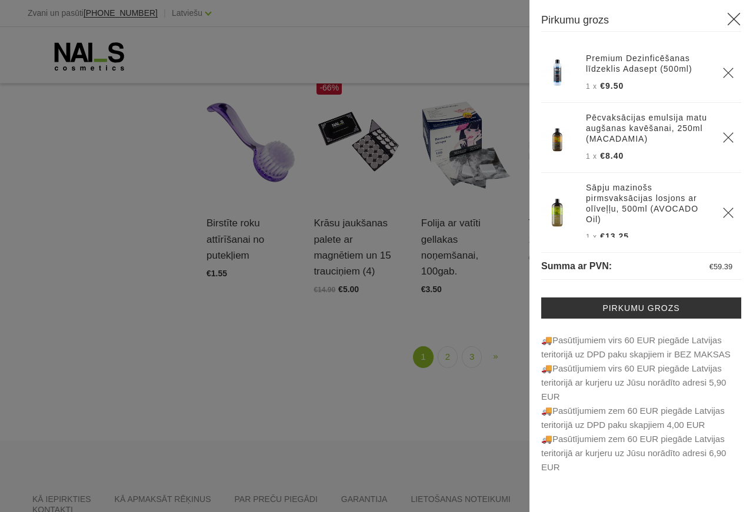
click at [734, 21] on icon at bounding box center [734, 19] width 15 height 15
